Goal: Navigation & Orientation: Find specific page/section

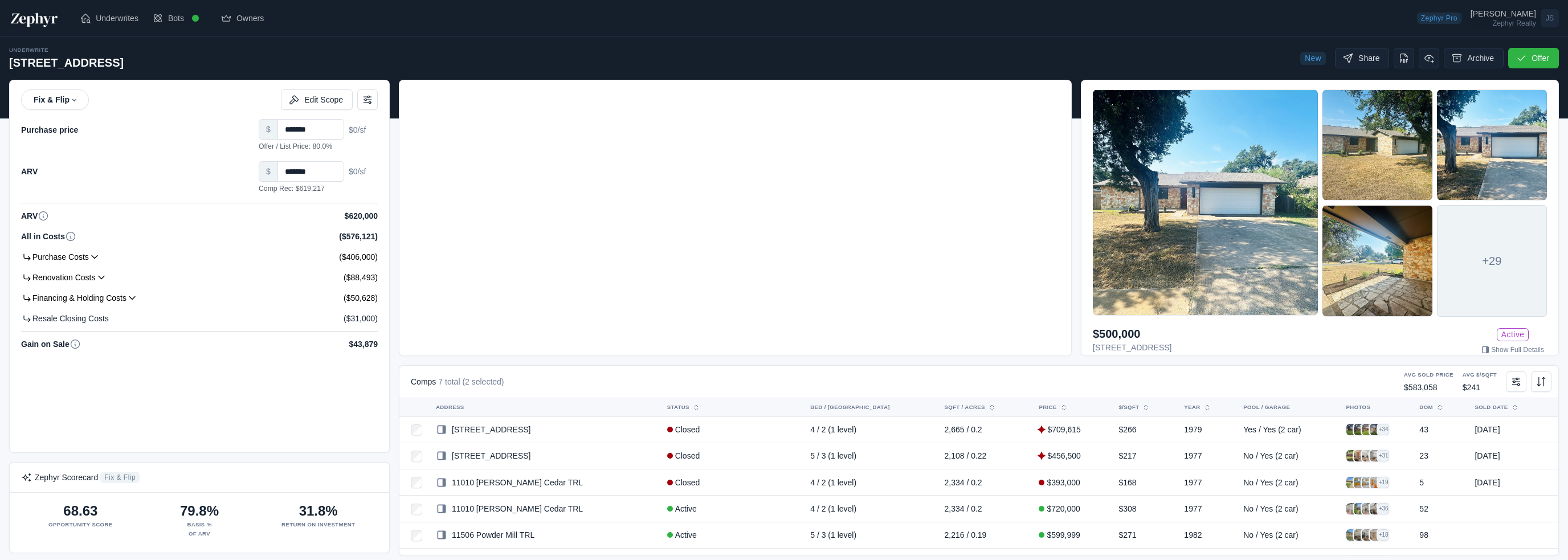
click at [1519, 11] on div "[PERSON_NAME]" at bounding box center [1503, 14] width 66 height 8
click at [1511, 15] on div "[PERSON_NAME]" at bounding box center [1503, 14] width 66 height 8
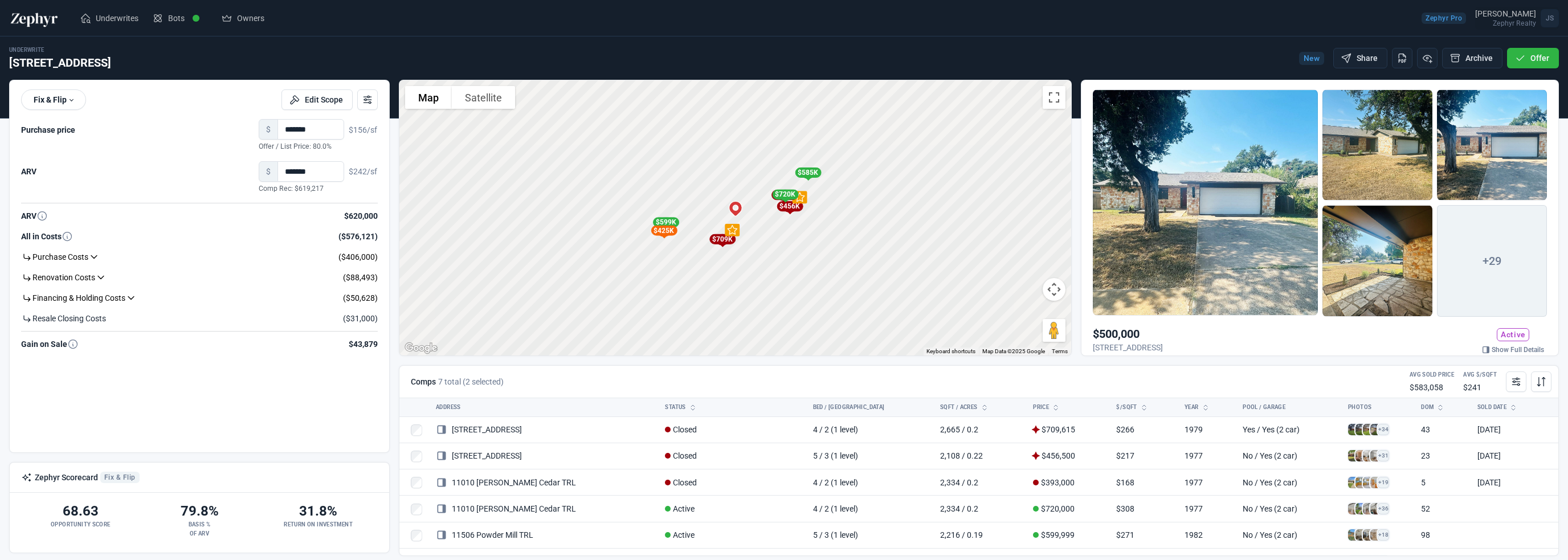
click at [1511, 15] on div "[PERSON_NAME]" at bounding box center [1505, 14] width 61 height 8
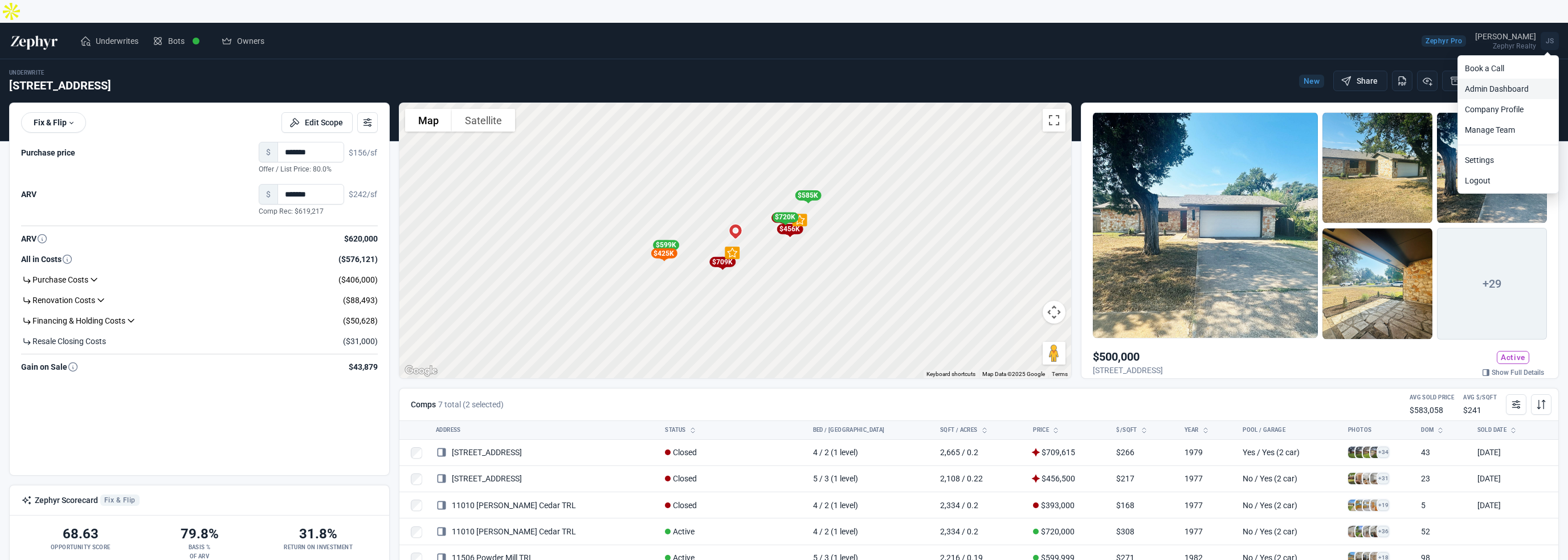
click at [1503, 79] on link "Admin Dashboard" at bounding box center [1508, 89] width 100 height 20
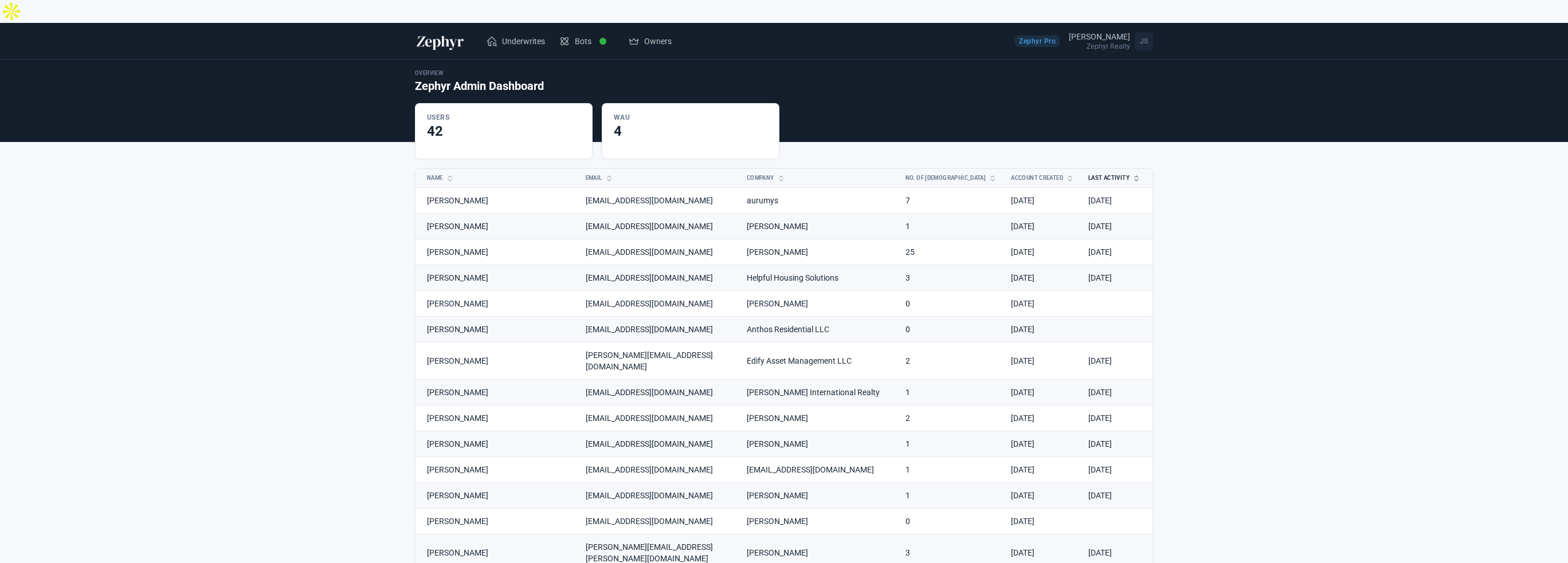
click at [1107, 169] on button "Last Activity" at bounding box center [1108, 178] width 52 height 18
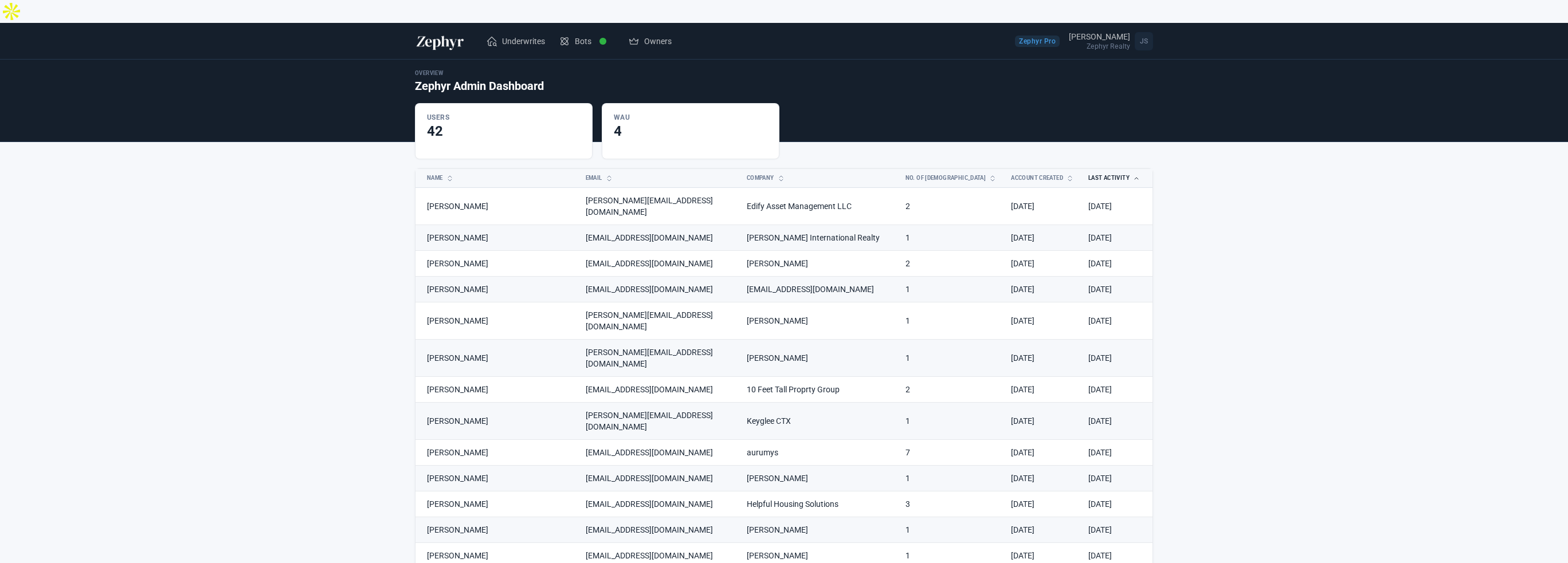
click at [1107, 169] on button "Last Activity" at bounding box center [1108, 178] width 52 height 18
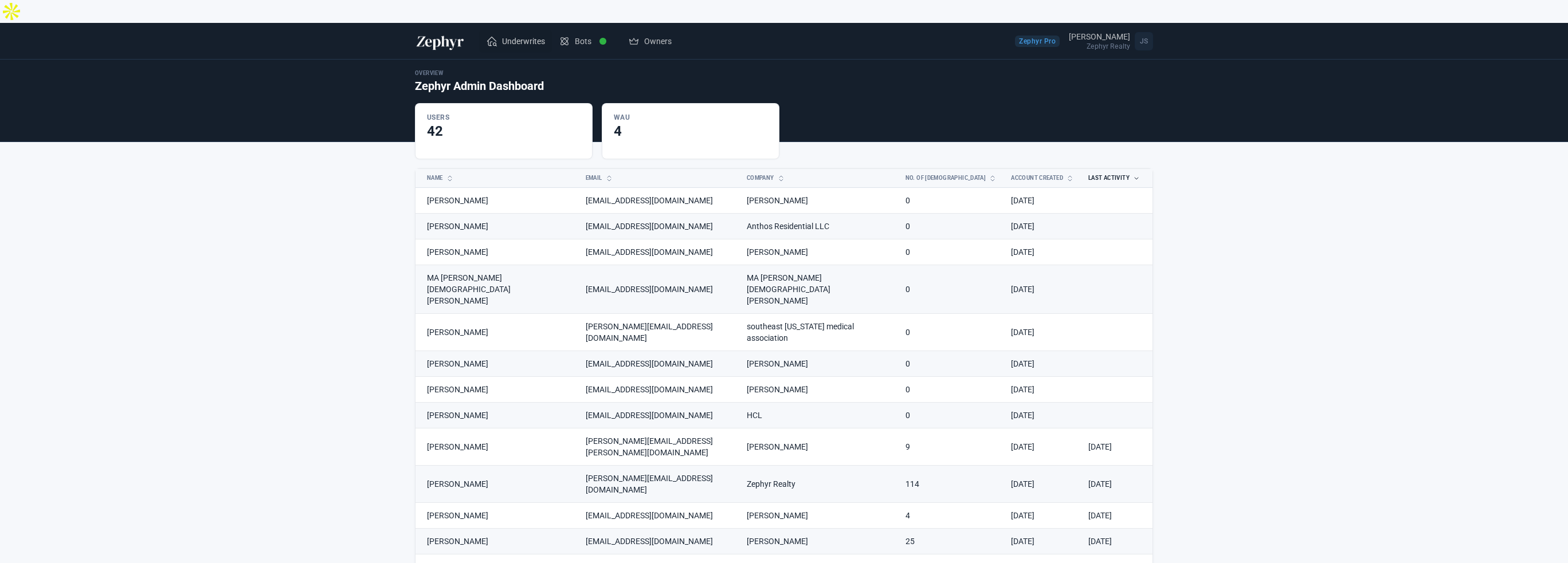
click at [500, 29] on link "Underwrites" at bounding box center [515, 41] width 73 height 23
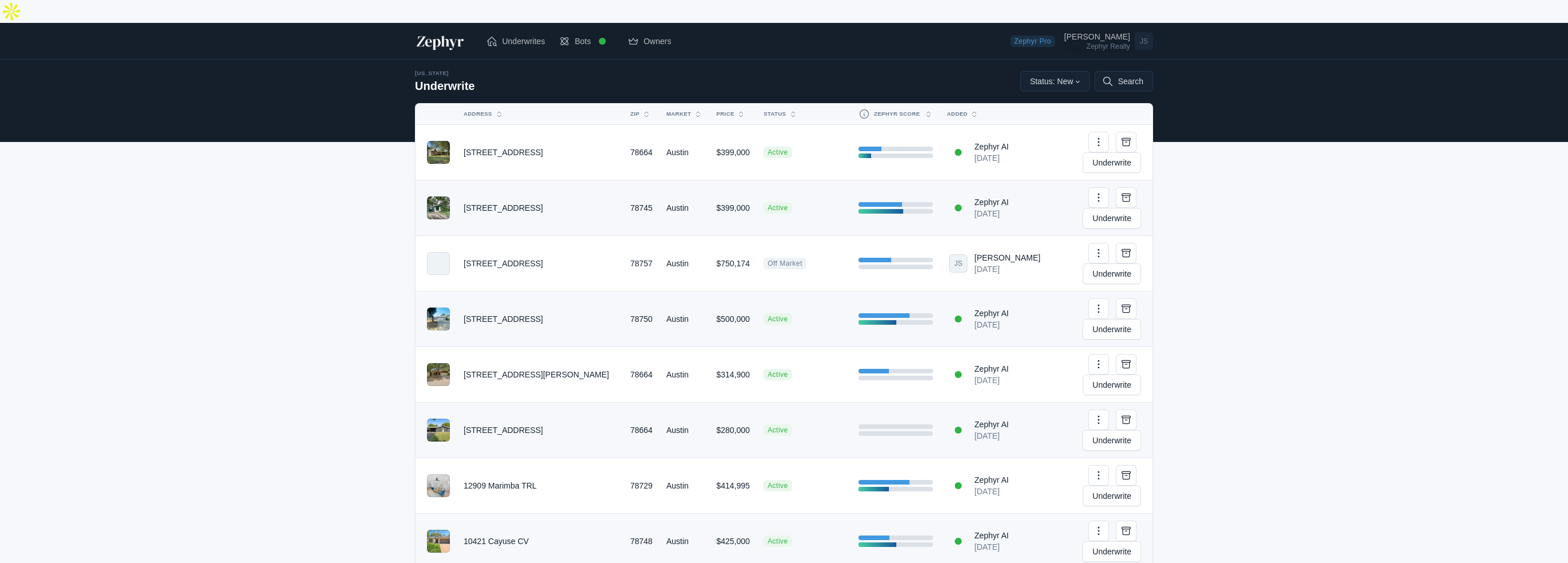
click at [1105, 43] on div "Zephyr Realty" at bounding box center [1097, 47] width 66 height 7
click at [1084, 79] on link "Admin Dashboard" at bounding box center [1101, 89] width 101 height 20
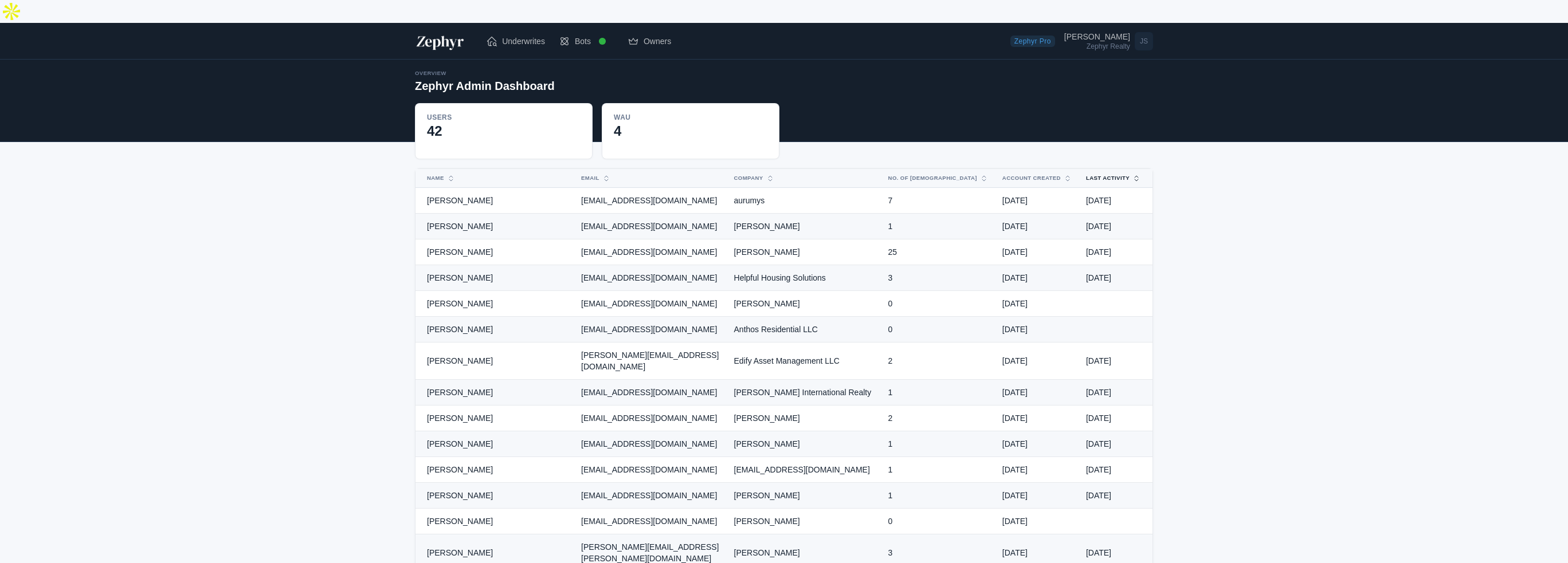
click at [1109, 169] on button "Last Activity" at bounding box center [1106, 178] width 55 height 18
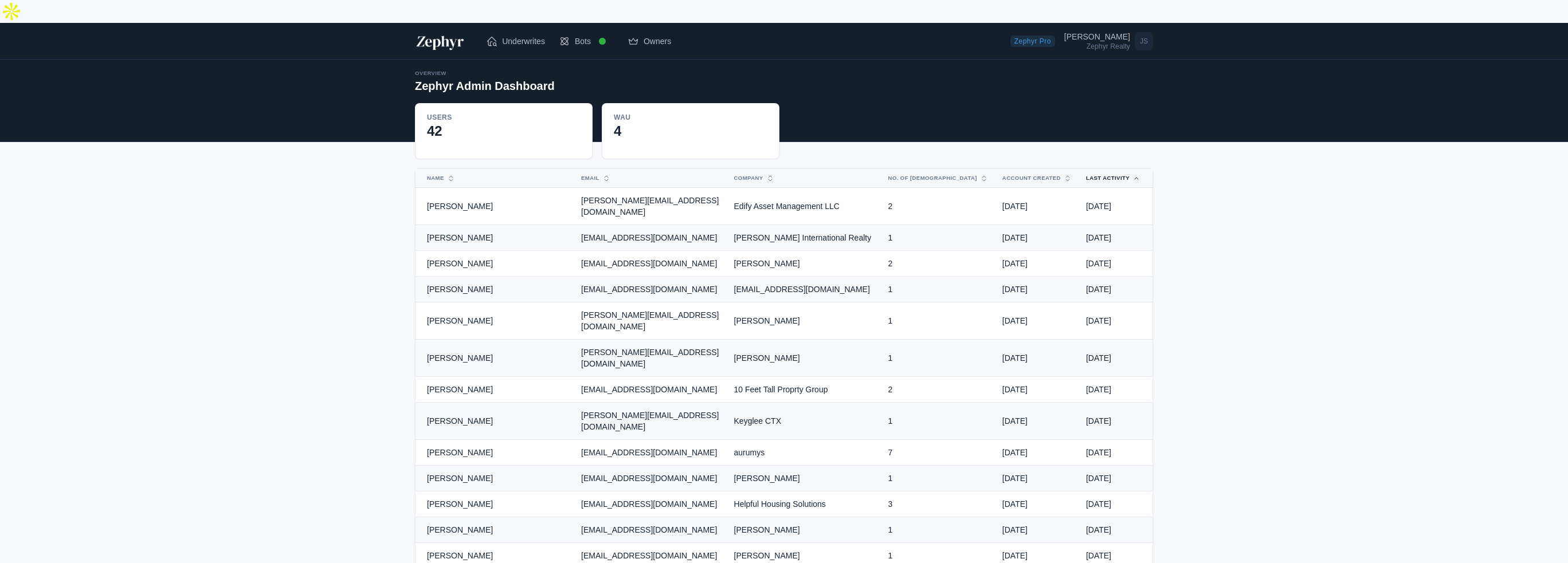
click at [1109, 169] on button "Last Activity" at bounding box center [1106, 178] width 55 height 18
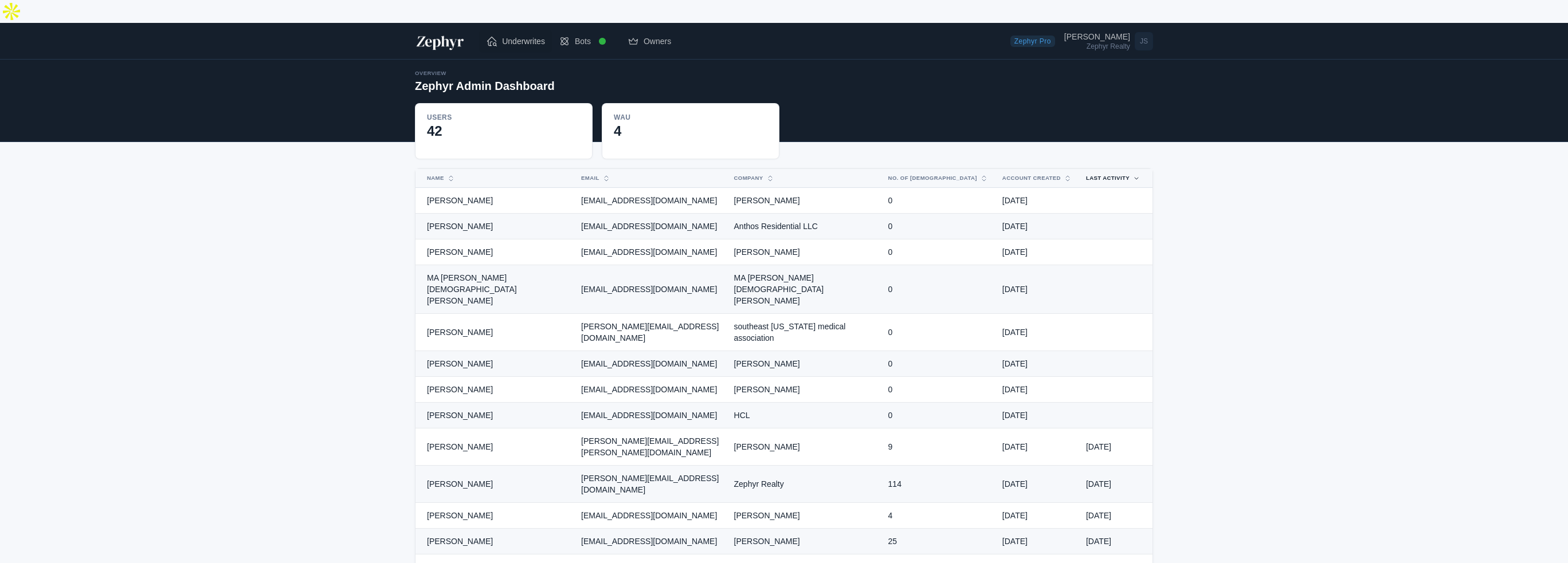
click at [508, 35] on span "Underwrites" at bounding box center [523, 41] width 43 height 11
click at [527, 35] on span "Underwrites" at bounding box center [523, 41] width 43 height 11
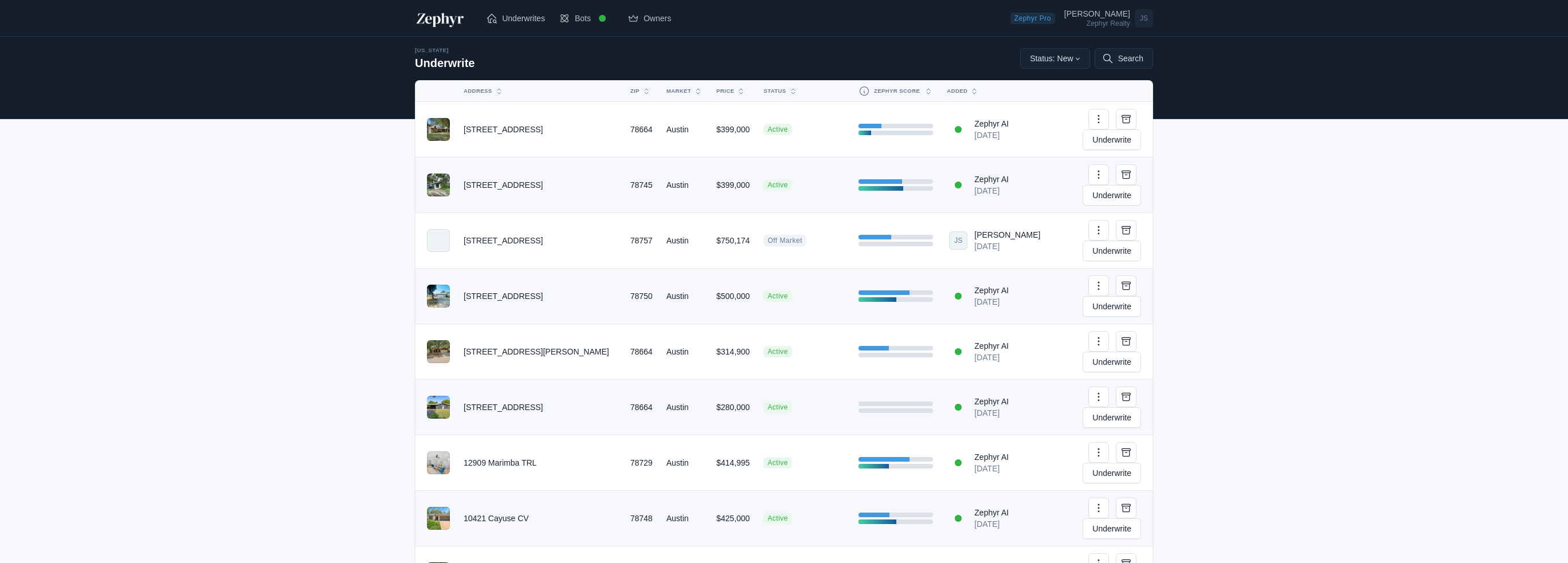
click at [522, 20] on span "Underwrites" at bounding box center [523, 18] width 43 height 11
